Goal: Find specific page/section: Find specific page/section

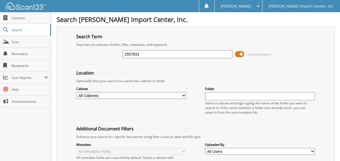
type input "2557831"
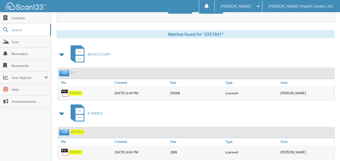
scroll to position [224, 0]
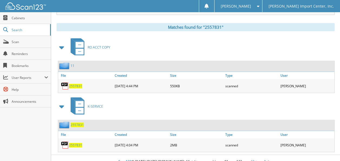
click at [73, 84] on span "2557831" at bounding box center [75, 86] width 13 height 5
click at [77, 143] on span "2557831" at bounding box center [75, 145] width 13 height 5
click at [72, 143] on span "2557831" at bounding box center [75, 145] width 13 height 5
click at [64, 82] on img at bounding box center [65, 86] width 8 height 8
click at [75, 80] on div "2557831" at bounding box center [85, 85] width 55 height 11
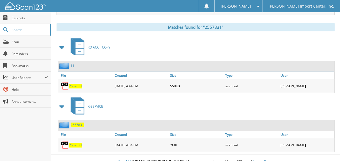
click at [74, 84] on span "2557831" at bounding box center [75, 86] width 13 height 5
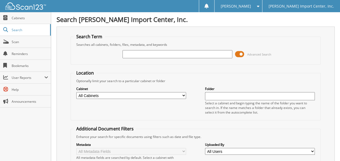
click at [136, 51] on input "text" at bounding box center [178, 54] width 110 height 8
